Goal: Task Accomplishment & Management: Manage account settings

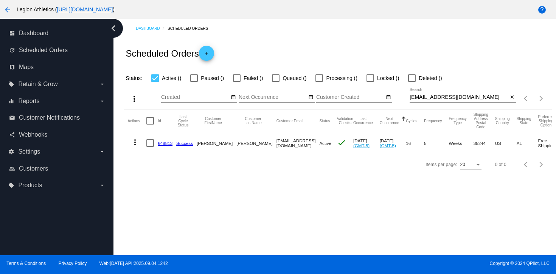
click at [422, 102] on div "ccfleming4@gmail.com Search" at bounding box center [458, 95] width 99 height 15
click at [422, 101] on input "ccfleming4@gmail.com" at bounding box center [458, 97] width 99 height 6
paste input "plop.flyer.0@icloud"
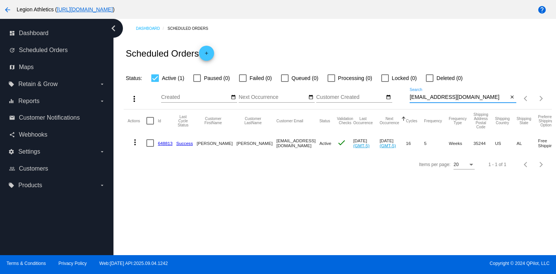
type input "plop.flyer.0@icloud.com"
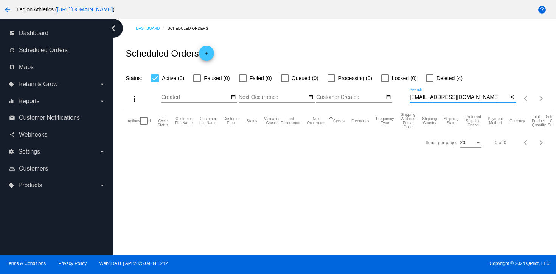
click at [427, 79] on div at bounding box center [430, 78] width 8 height 8
click at [429, 82] on input "Deleted (4)" at bounding box center [429, 82] width 0 height 0
checkbox input "true"
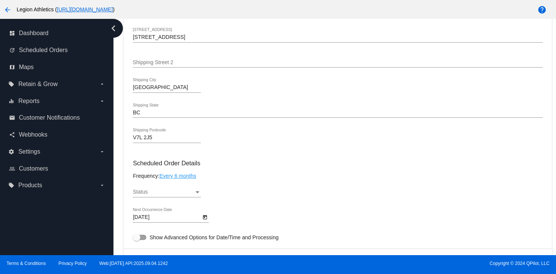
scroll to position [318, 0]
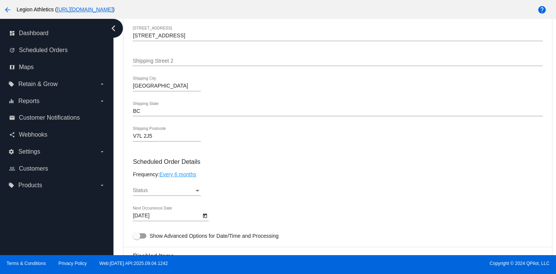
click at [181, 194] on div "Status" at bounding box center [163, 191] width 61 height 6
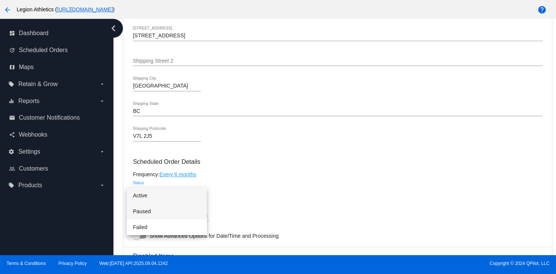
click at [178, 206] on span "Paused" at bounding box center [167, 212] width 68 height 16
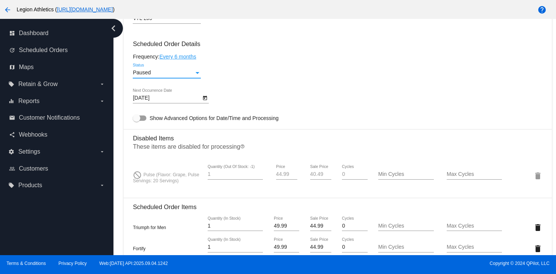
scroll to position [910, 0]
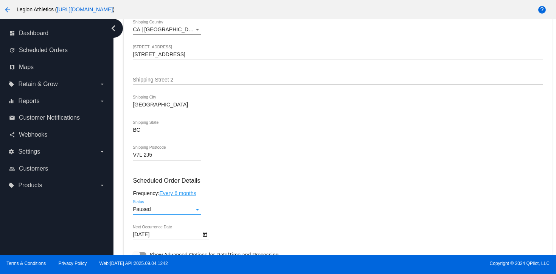
scroll to position [454, 0]
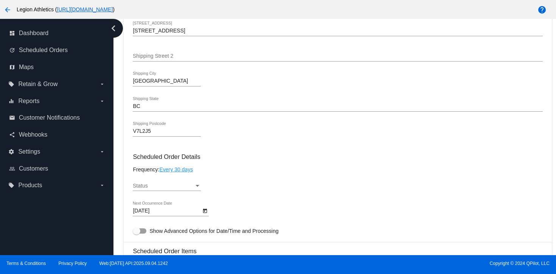
scroll to position [293, 0]
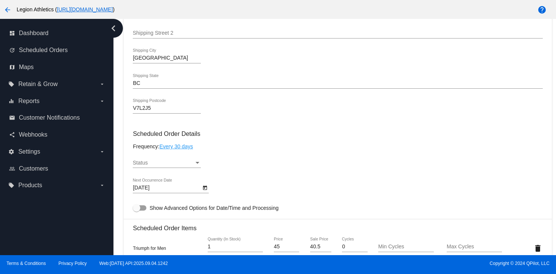
click at [181, 166] on div "Status" at bounding box center [163, 163] width 61 height 6
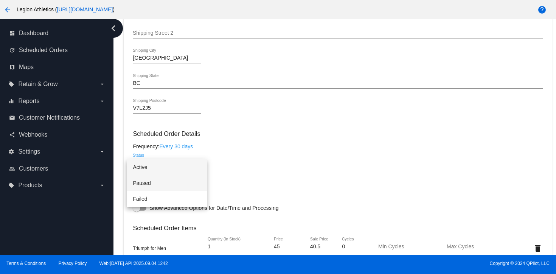
click at [175, 182] on span "Paused" at bounding box center [167, 183] width 68 height 16
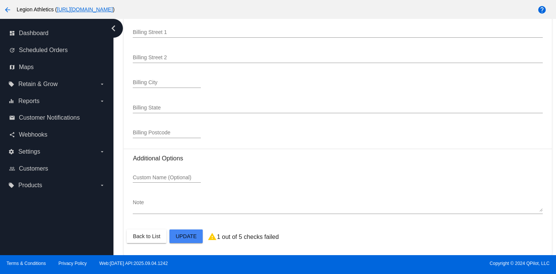
scroll to position [1043, 0]
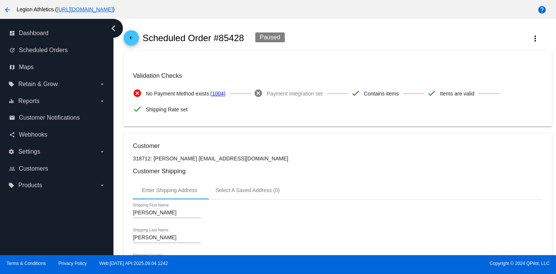
scroll to position [0, 0]
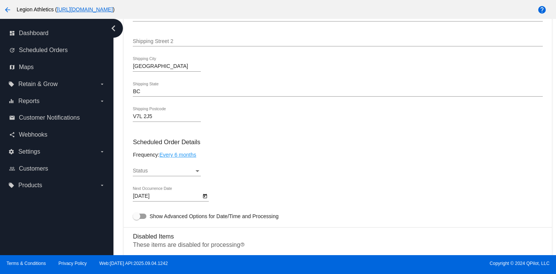
scroll to position [378, 0]
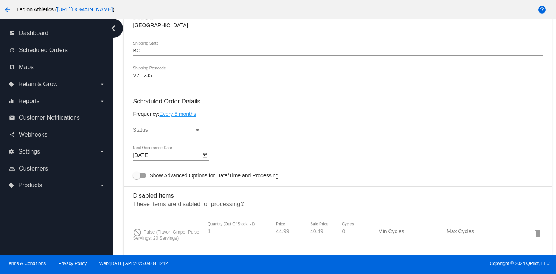
click at [176, 133] on div "Status" at bounding box center [163, 130] width 61 height 6
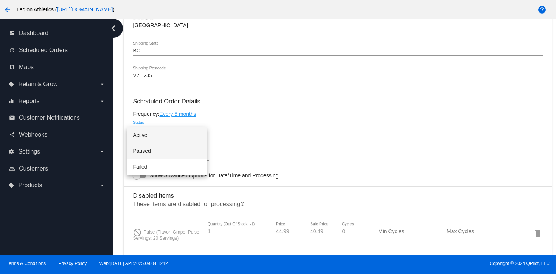
click at [171, 151] on span "Paused" at bounding box center [167, 151] width 68 height 16
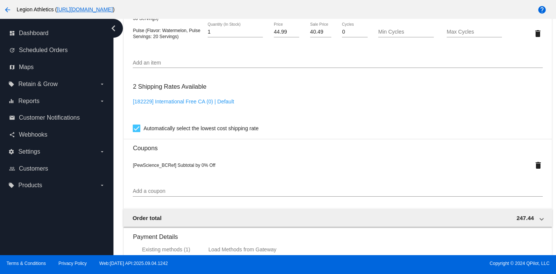
scroll to position [910, 0]
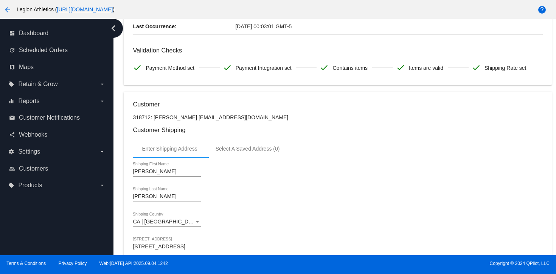
scroll to position [0, 0]
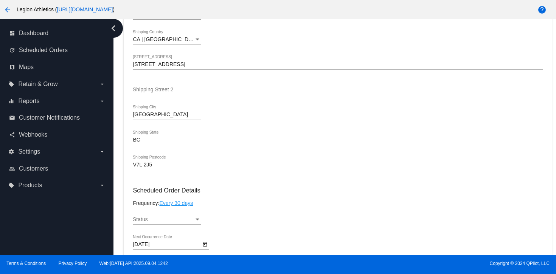
scroll to position [365, 0]
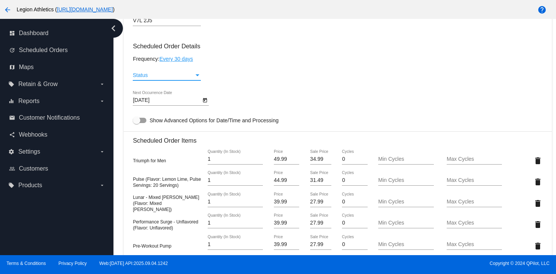
click at [180, 78] on div "Status" at bounding box center [163, 76] width 61 height 6
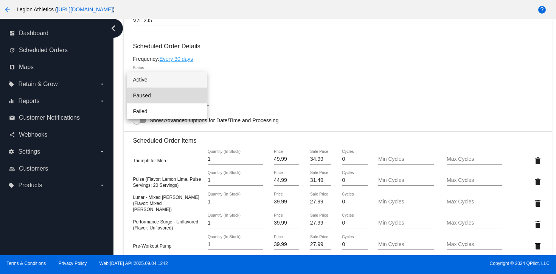
click at [164, 99] on span "Paused" at bounding box center [167, 96] width 68 height 16
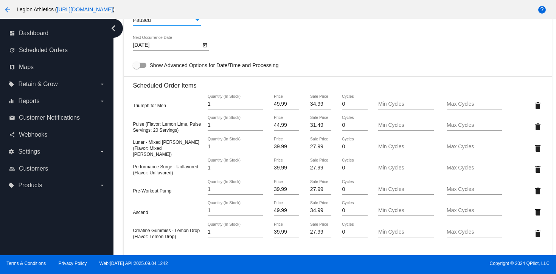
scroll to position [793, 0]
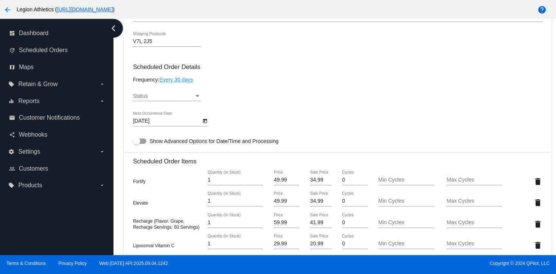
scroll to position [375, 0]
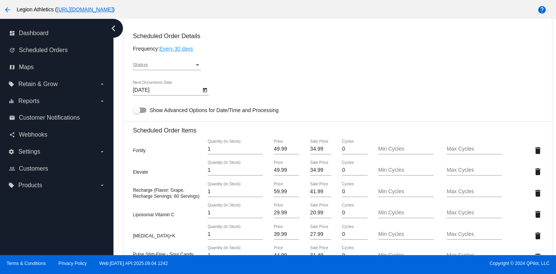
click at [184, 68] on div "Status" at bounding box center [163, 65] width 61 height 6
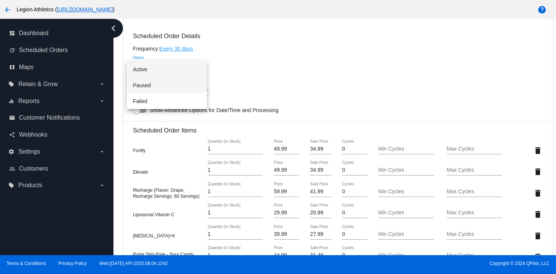
click at [177, 87] on span "Paused" at bounding box center [167, 85] width 68 height 16
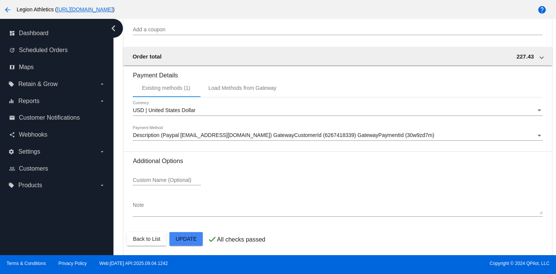
scroll to position [793, 0]
